Goal: Task Accomplishment & Management: Use online tool/utility

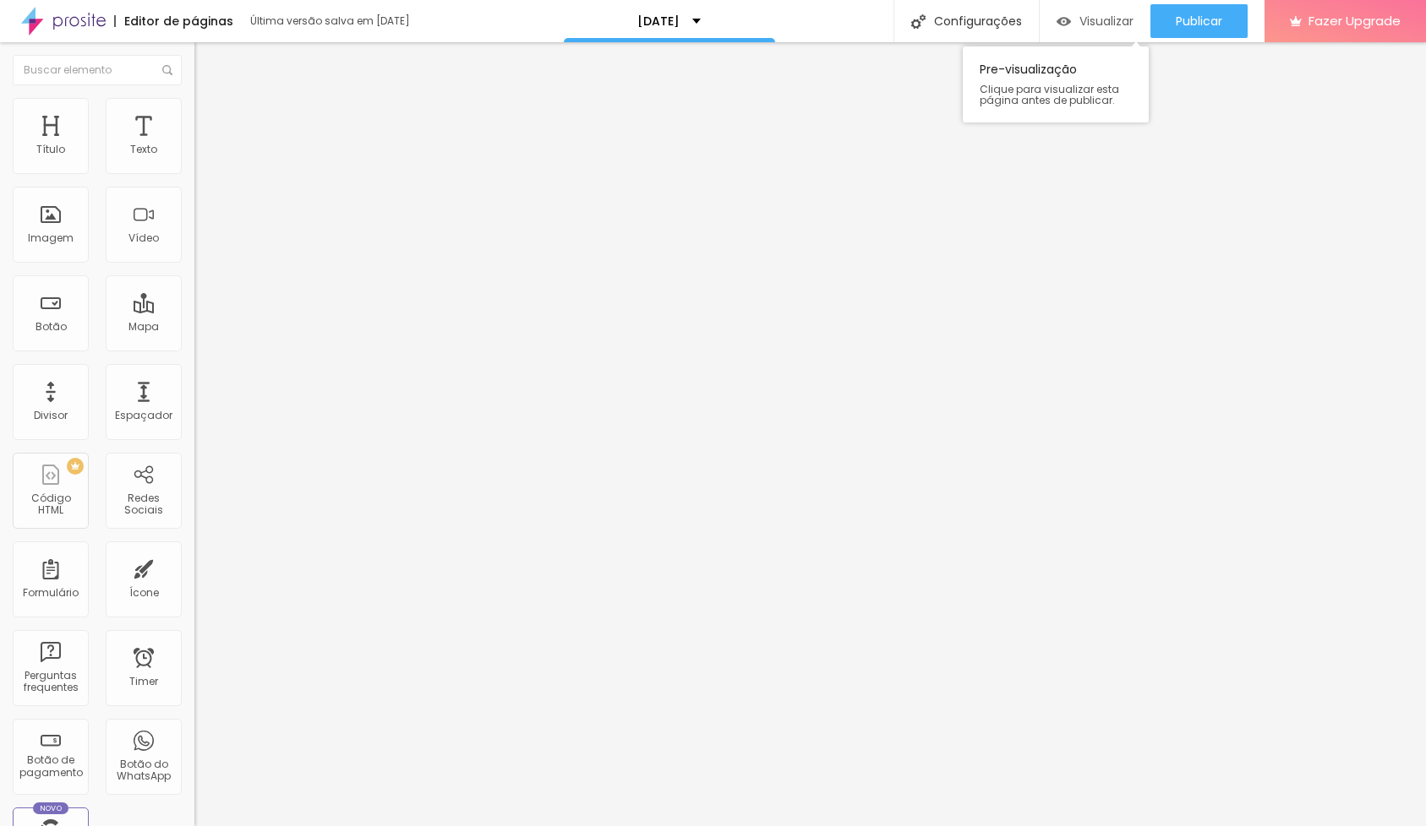
click at [1116, 28] on span "Visualizar" at bounding box center [1106, 21] width 54 height 14
click at [205, 161] on div "neve" at bounding box center [291, 153] width 172 height 15
click at [1084, 25] on span "Visualizar" at bounding box center [1106, 21] width 54 height 14
click at [194, 177] on img at bounding box center [199, 172] width 10 height 10
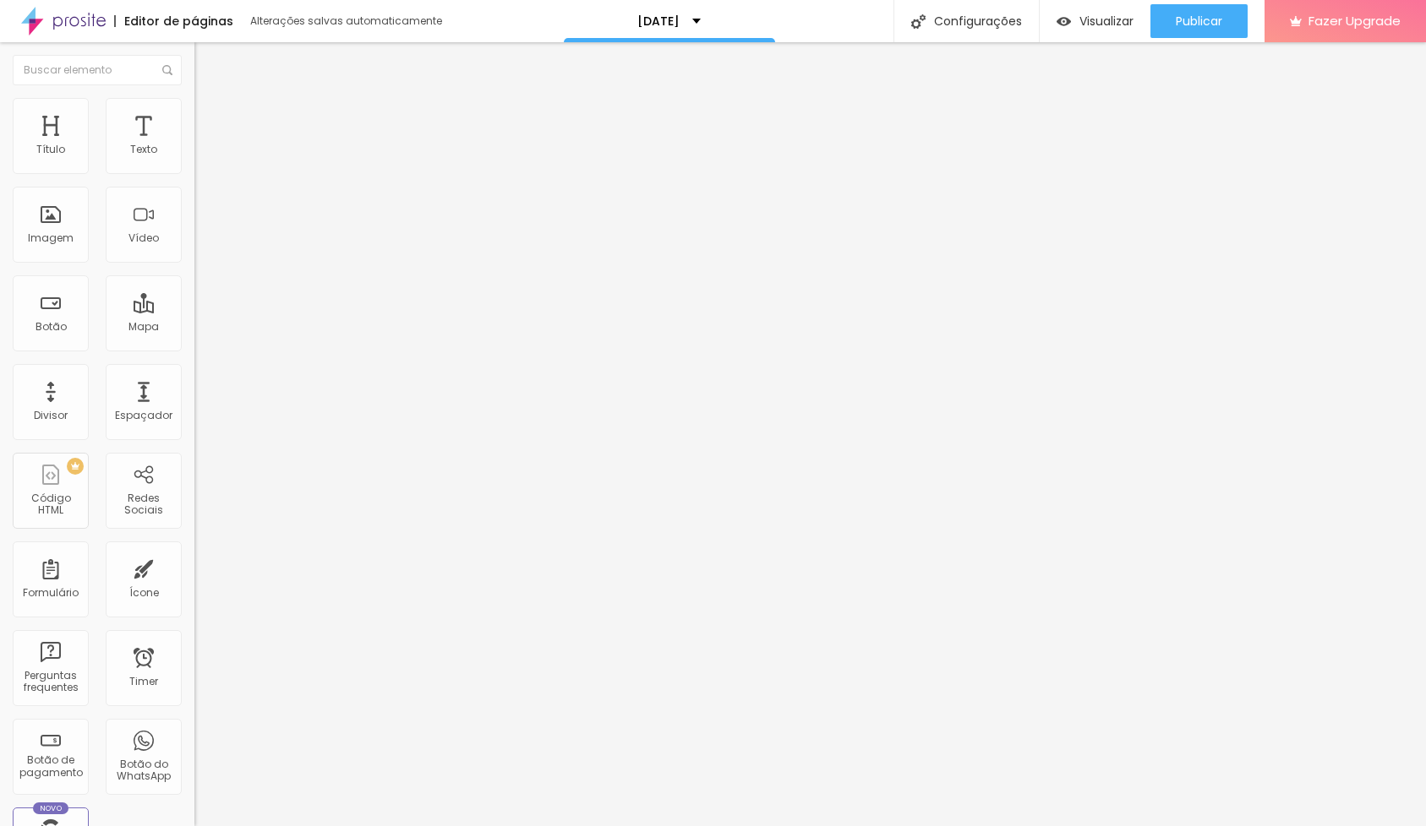
type input "R$ 10,00"
click at [1083, 17] on span "Visualizar" at bounding box center [1106, 21] width 54 height 14
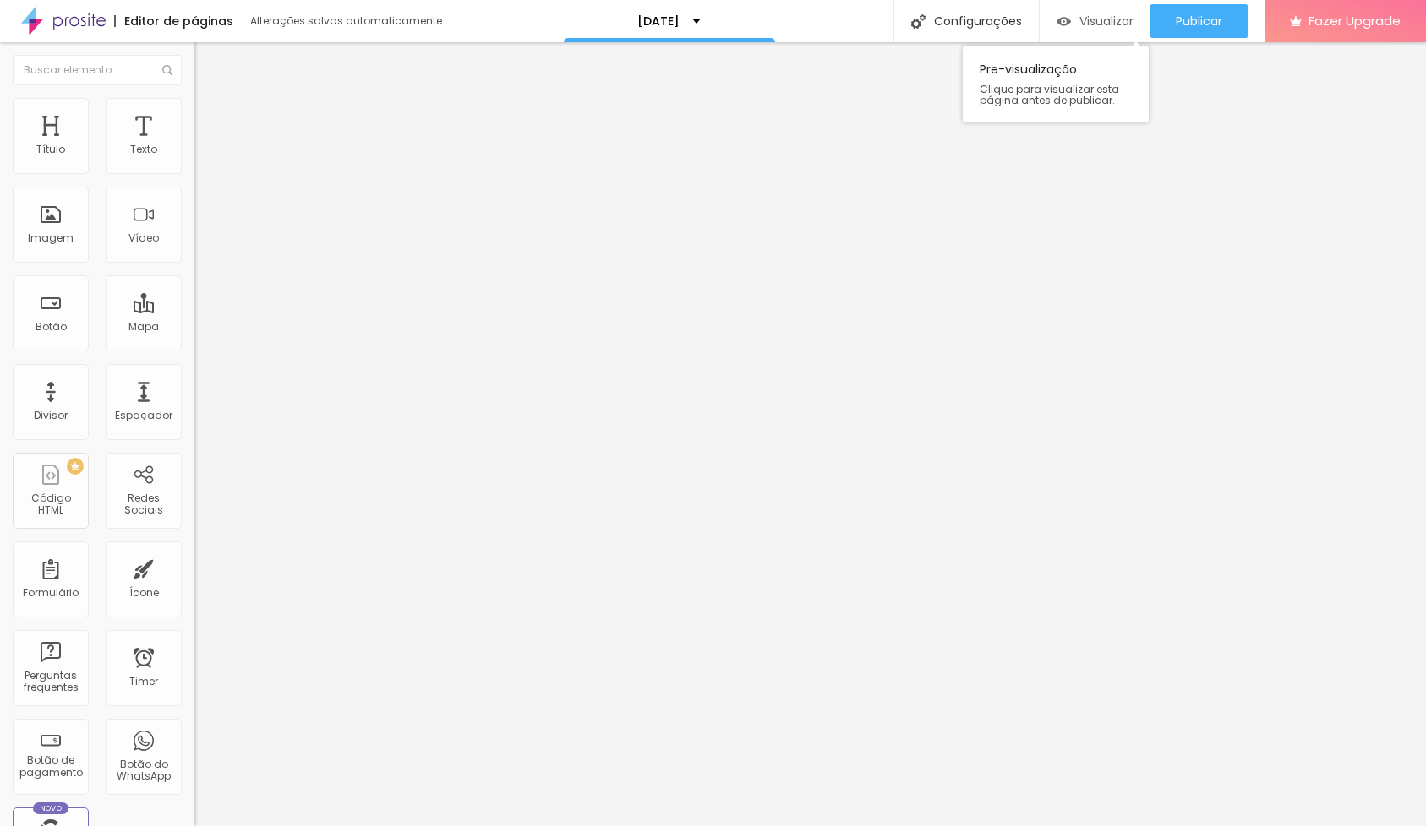
click at [1095, 27] on span "Visualizar" at bounding box center [1106, 21] width 54 height 14
click at [194, 181] on span at bounding box center [199, 173] width 10 height 14
type input "R$ 1,00"
